Goal: Navigation & Orientation: Find specific page/section

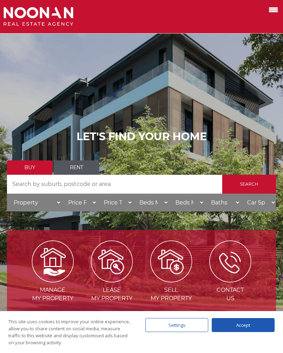
click at [271, 15] on label at bounding box center [265, 9] width 30 height 12
click at [0, 0] on input "checkbox" at bounding box center [0, 0] width 0 height 0
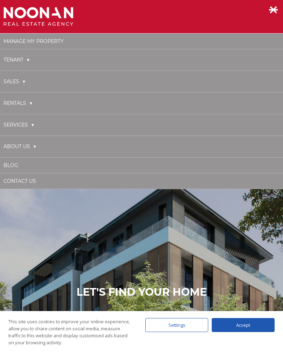
click at [21, 88] on link "Sales" at bounding box center [14, 81] width 22 height 14
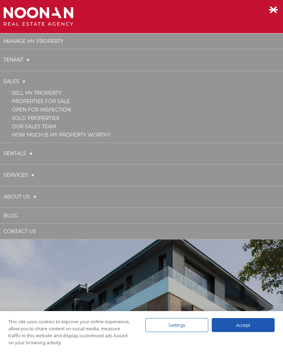
click at [25, 120] on link "Sold Properties" at bounding box center [35, 118] width 47 height 6
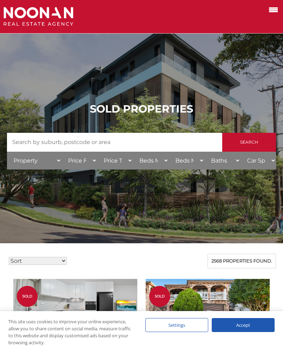
click at [273, 9] on span at bounding box center [273, 9] width 9 height 1
click at [0, 0] on input "checkbox" at bounding box center [0, 0] width 0 height 0
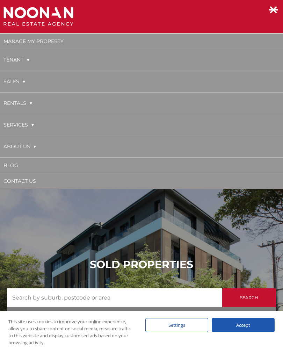
click at [21, 84] on link "Sales" at bounding box center [14, 81] width 22 height 14
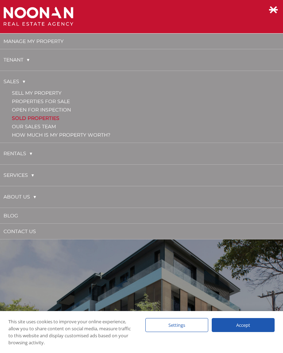
click at [24, 101] on link "Properties for Sale" at bounding box center [41, 101] width 58 height 6
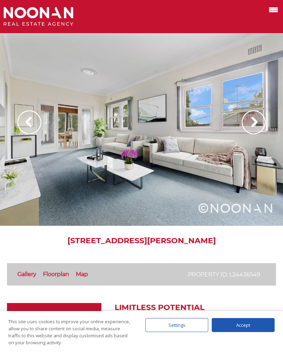
click at [28, 125] on img at bounding box center [29, 122] width 24 height 24
